Goal: Task Accomplishment & Management: Manage account settings

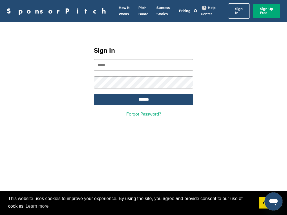
click at [159, 60] on input "email" at bounding box center [143, 65] width 99 height 12
type input "**********"
click at [94, 94] on input "*******" at bounding box center [143, 99] width 99 height 11
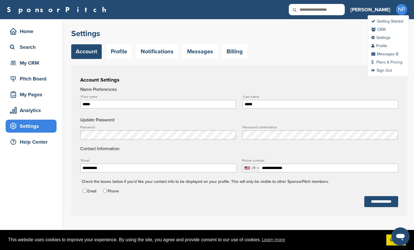
click at [287, 64] on link "Plans & Pricing" at bounding box center [386, 62] width 31 height 5
